Goal: Navigation & Orientation: Find specific page/section

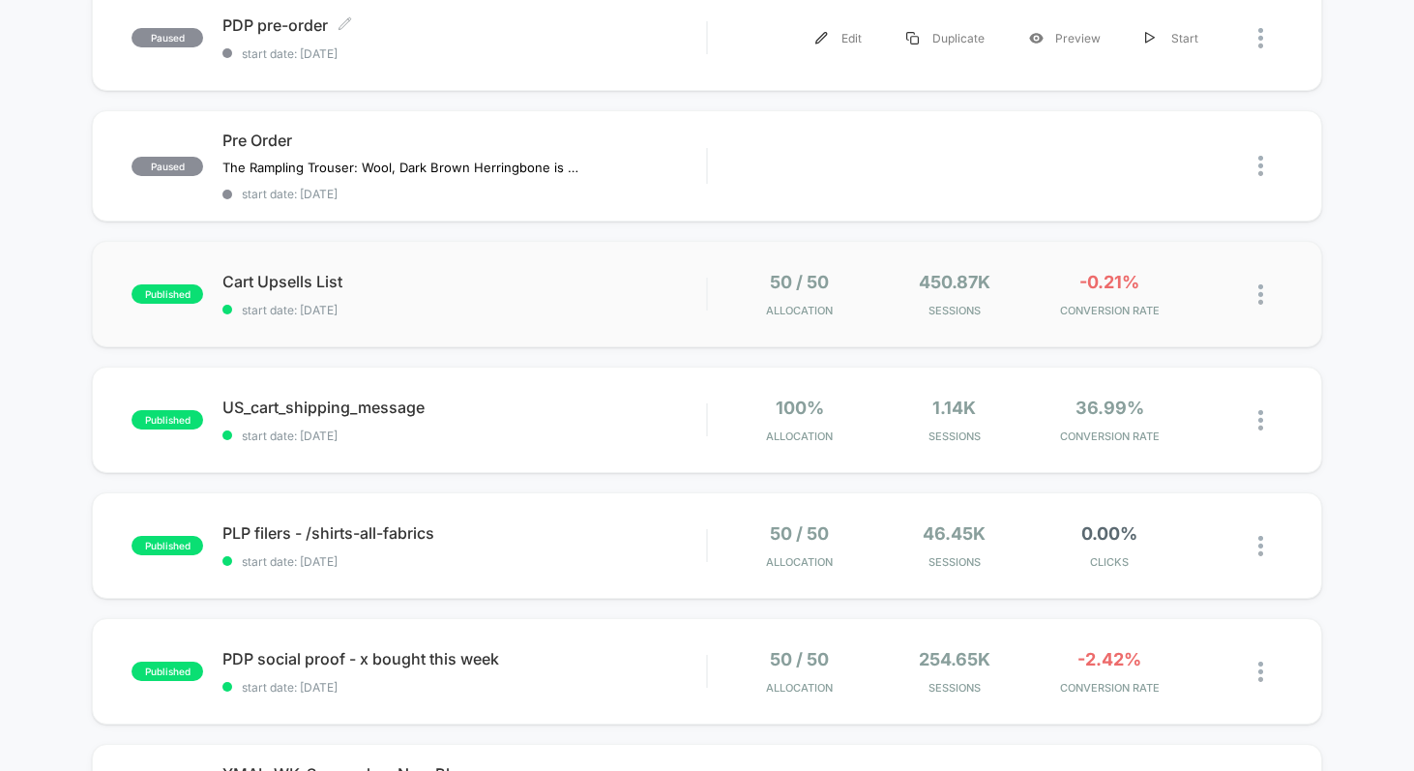
scroll to position [296, 0]
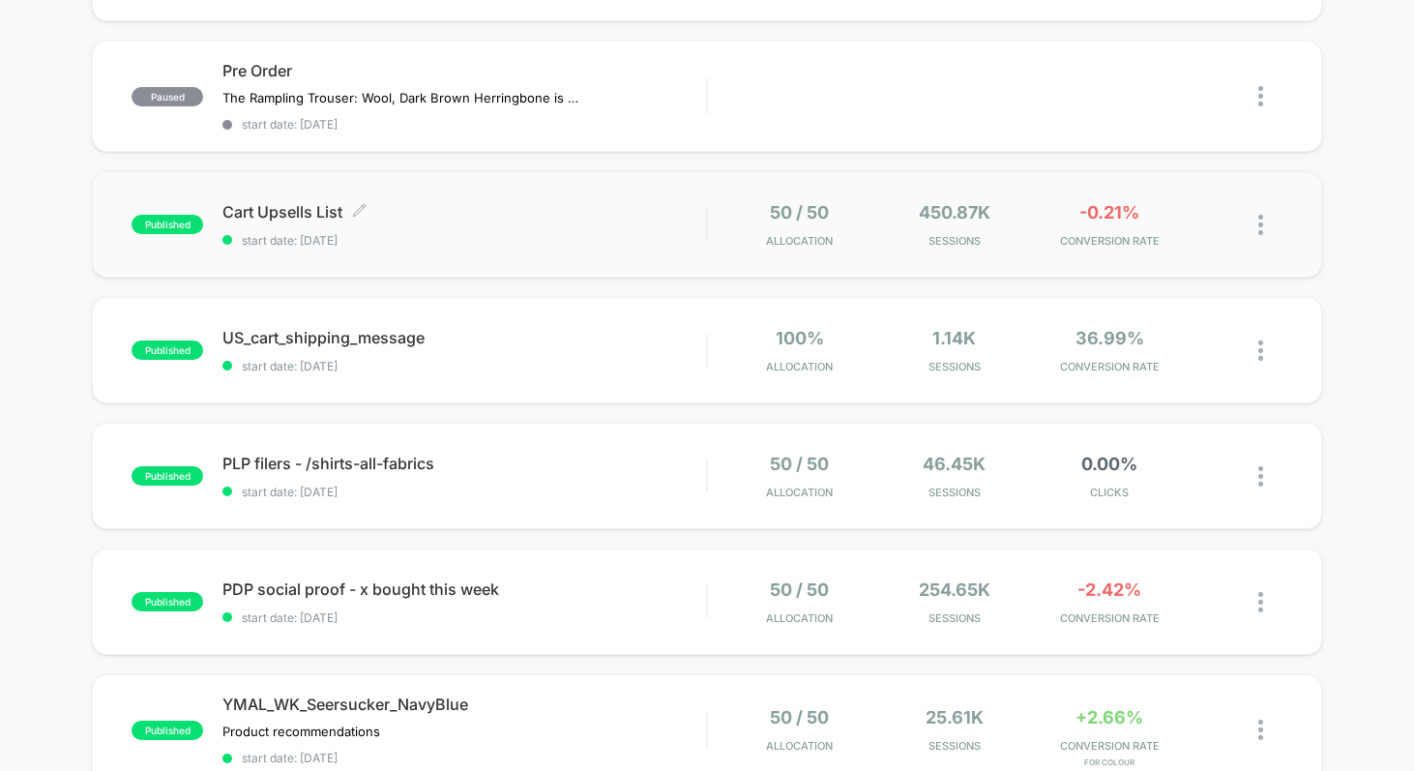
click at [442, 202] on span "Cart Upsells List Click to edit experience details" at bounding box center [464, 211] width 484 height 19
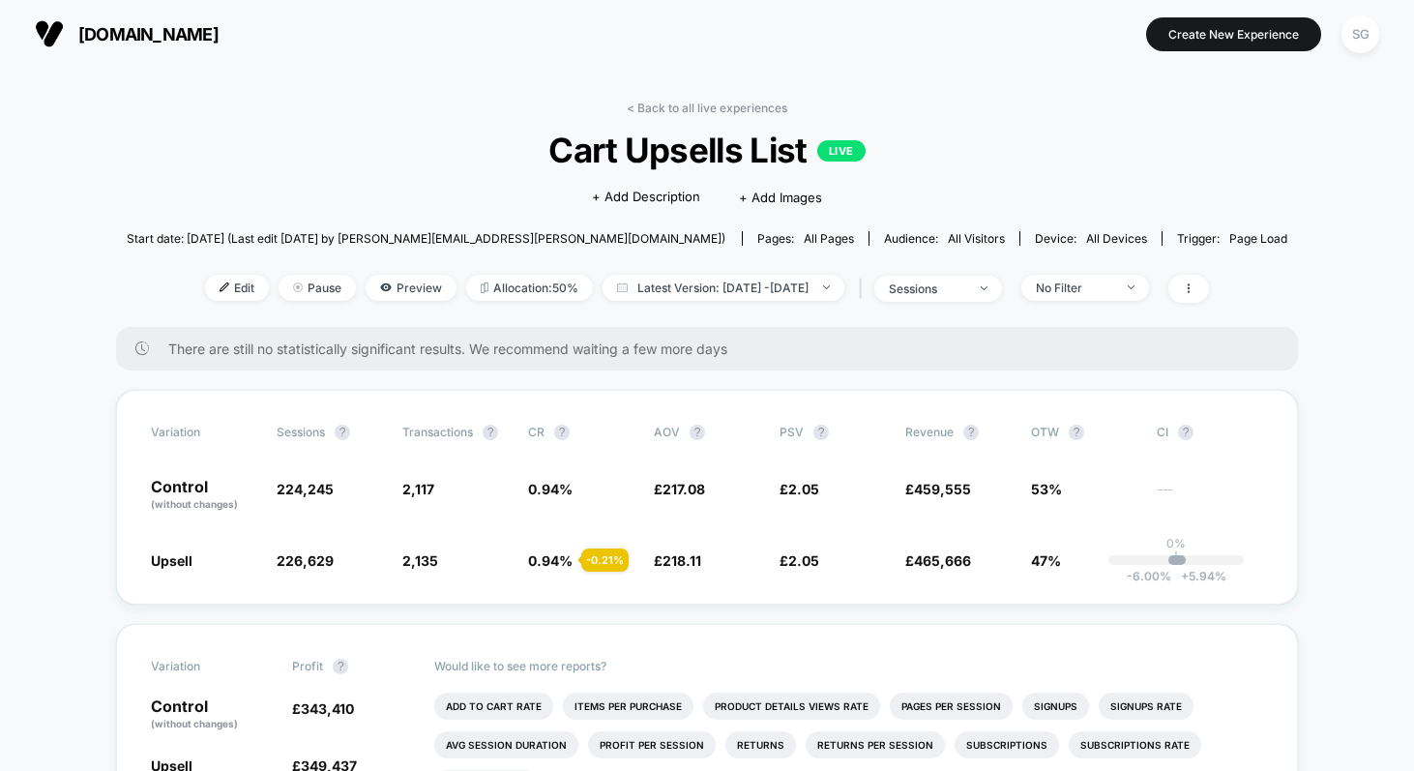
click at [526, 35] on section at bounding box center [706, 34] width 442 height 48
click at [681, 106] on link "< Back to all live experiences" at bounding box center [707, 108] width 161 height 15
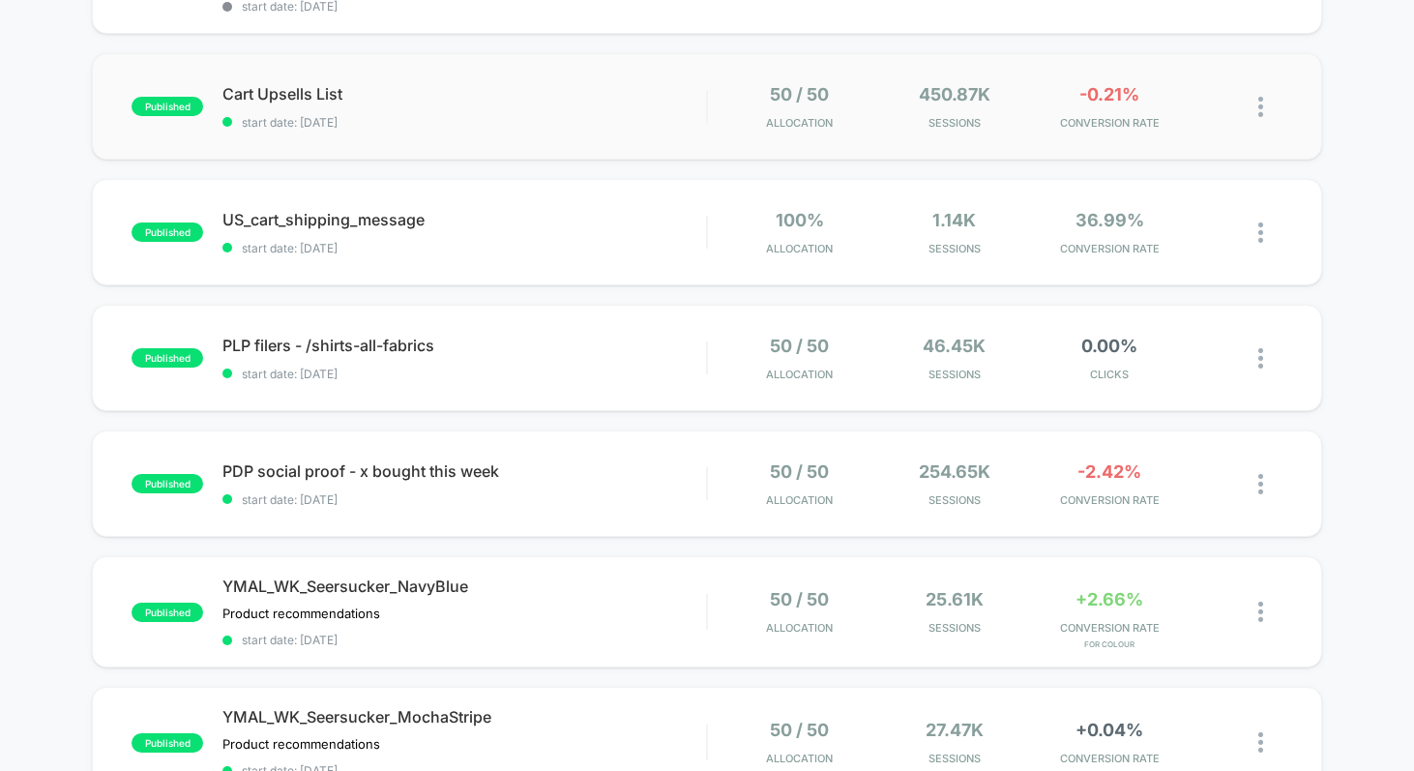
scroll to position [416, 0]
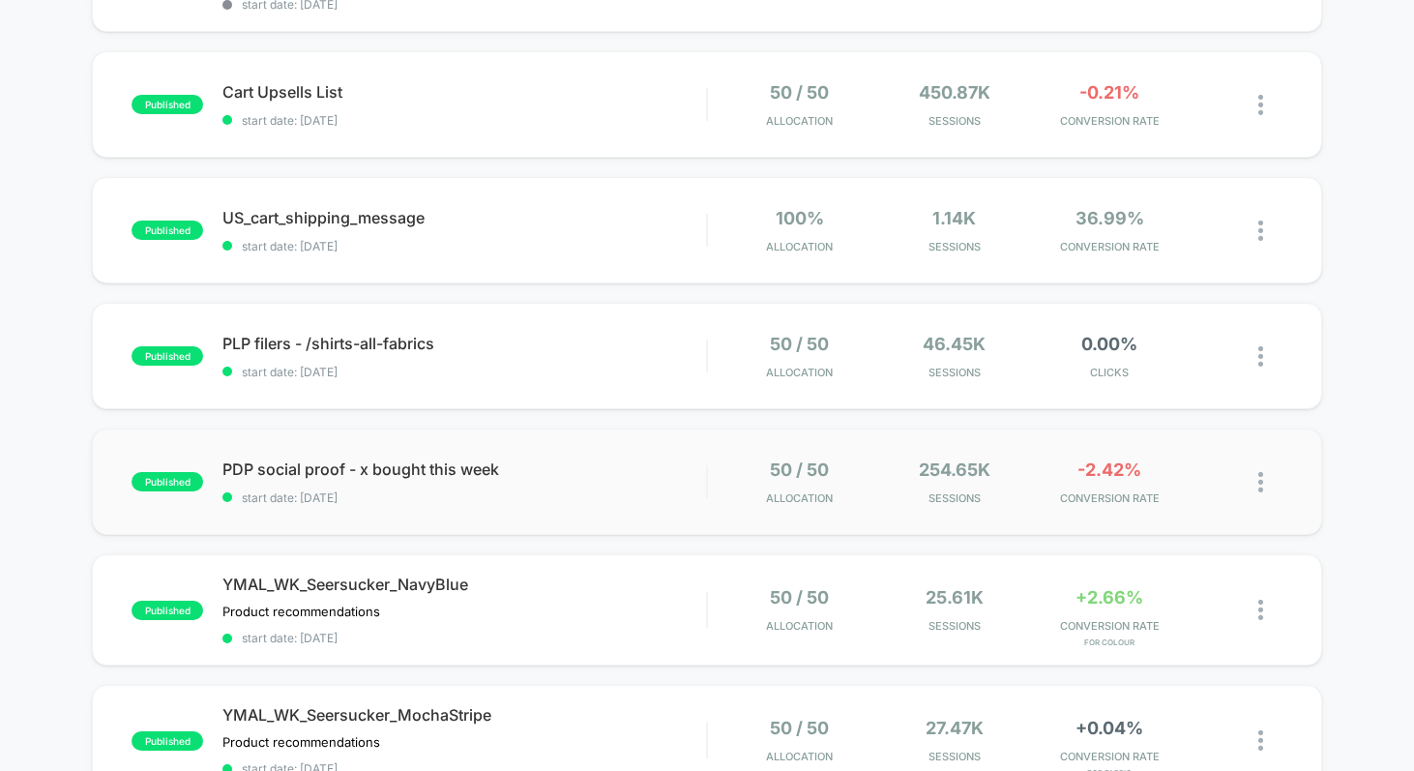
click at [592, 454] on div "published PDP social proof - x bought this week start date: [DATE] 50 / 50 Allo…" at bounding box center [707, 481] width 1230 height 106
